Goal: Information Seeking & Learning: Learn about a topic

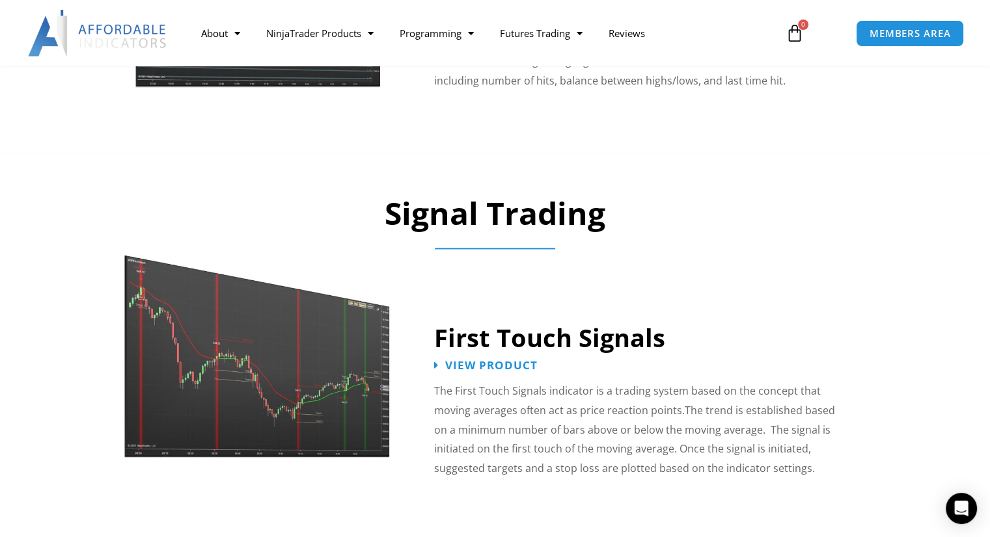
scroll to position [1460, 0]
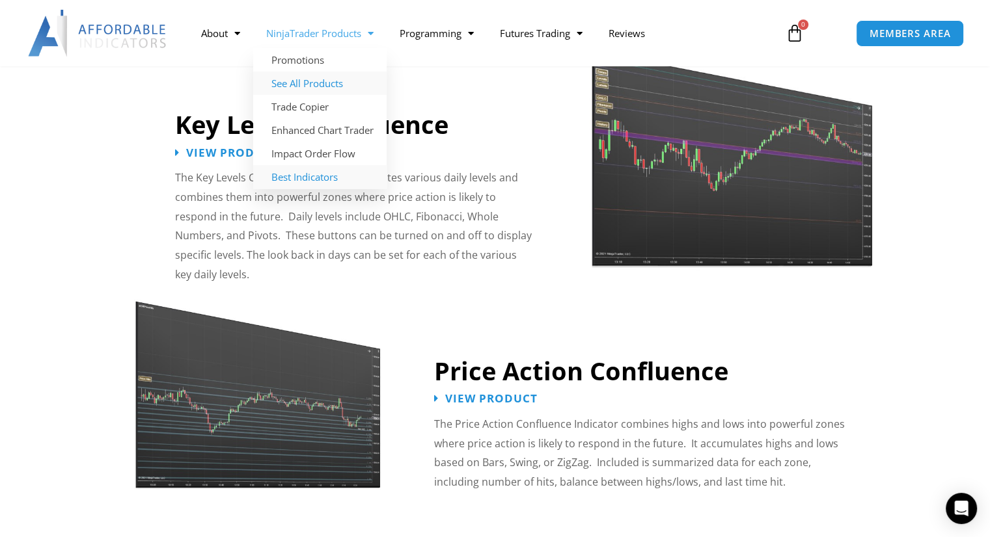
click at [327, 88] on link "See All Products" at bounding box center [319, 83] width 133 height 23
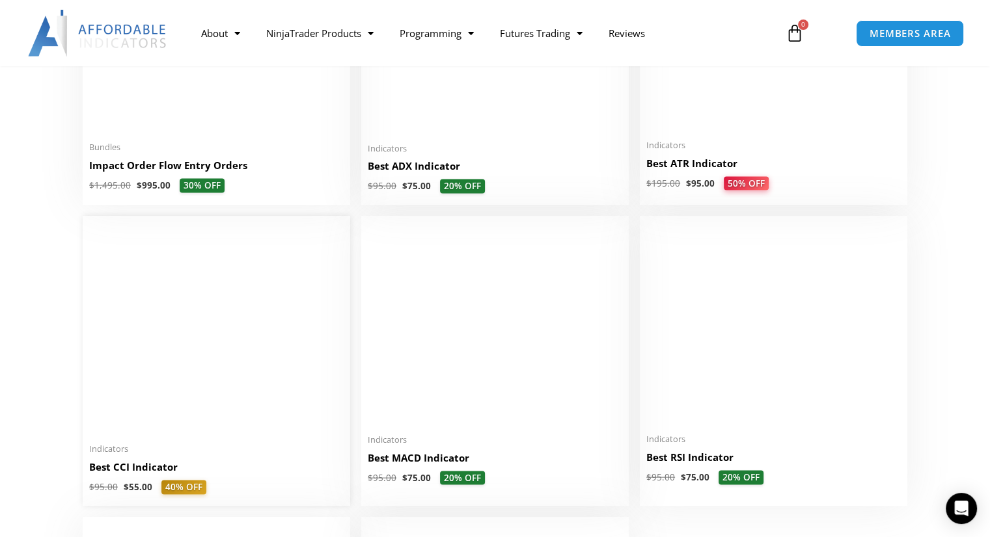
scroll to position [2278, 0]
